Goal: Task Accomplishment & Management: Manage account settings

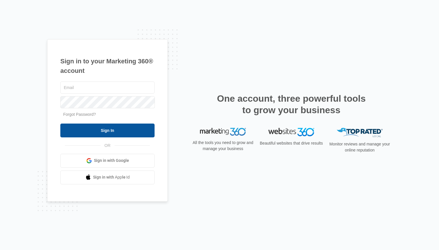
type input "[PERSON_NAME][EMAIL_ADDRESS][DOMAIN_NAME]"
click at [112, 132] on input "Sign In" at bounding box center [107, 130] width 94 height 14
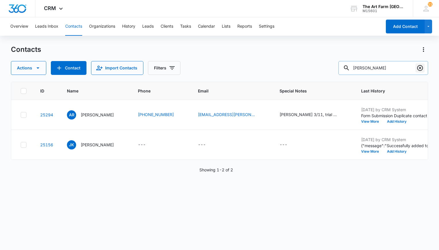
click at [421, 68] on icon "Clear" at bounding box center [420, 67] width 7 height 7
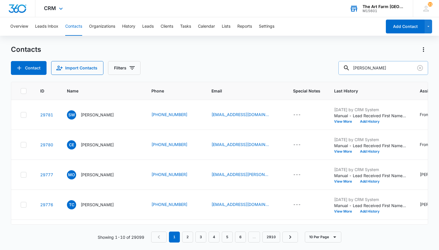
type input "[PERSON_NAME]"
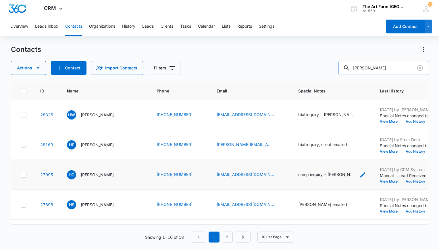
click at [360, 175] on icon "Special Notes - camp inquiry - Erin 5/7 - Select to Edit Field" at bounding box center [363, 174] width 7 height 7
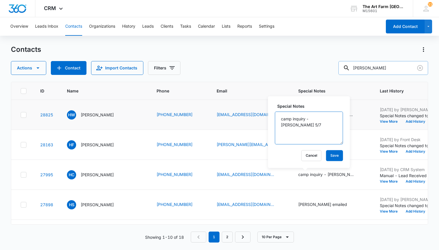
drag, startPoint x: 329, startPoint y: 119, endPoint x: 222, endPoint y: 125, distance: 107.7
type textarea "c"
type textarea "[PERSON_NAME] 10/9"
click at [330, 156] on button "Save" at bounding box center [334, 155] width 17 height 11
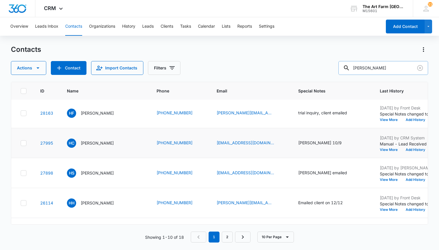
scroll to position [30, 0]
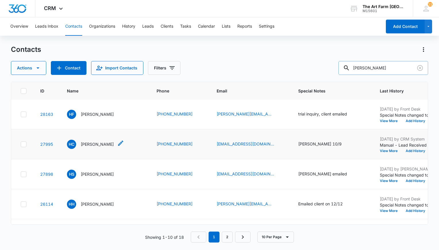
click at [91, 142] on p "[PERSON_NAME]" at bounding box center [97, 144] width 33 height 6
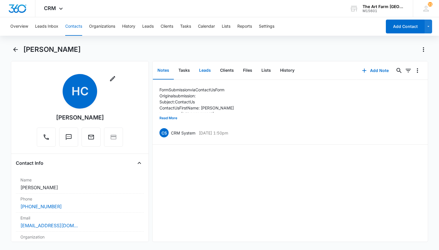
click at [204, 71] on button "Leads" at bounding box center [205, 71] width 21 height 18
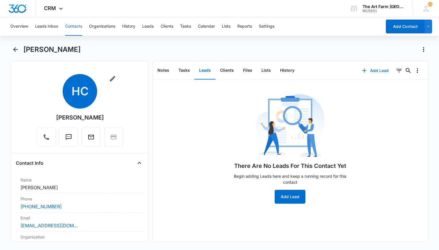
click at [377, 71] on button "Add Lead" at bounding box center [376, 71] width 38 height 14
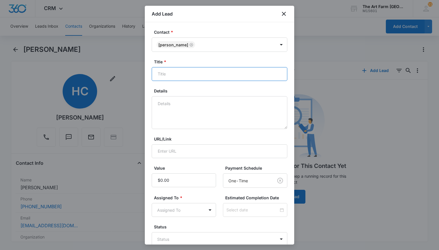
click at [177, 72] on input "Title *" at bounding box center [220, 74] width 136 height 14
type input "Mini Camps for 3 & 5 year olds"
click at [209, 208] on body "CRM Apps Websites CRM Brand AI Assistant The [GEOGRAPHIC_DATA] M15601 Your Acco…" at bounding box center [219, 125] width 439 height 250
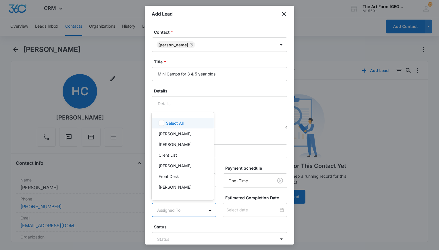
scroll to position [11, 0]
click at [178, 156] on p "[PERSON_NAME]" at bounding box center [175, 155] width 33 height 6
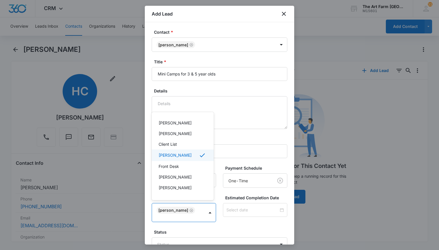
click at [220, 163] on div at bounding box center [219, 125] width 439 height 250
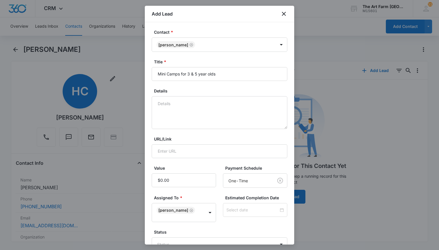
scroll to position [35, 0]
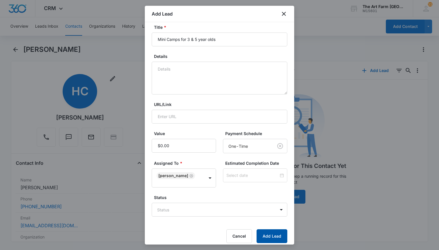
click at [266, 232] on button "Add Lead" at bounding box center [272, 236] width 31 height 14
